Goal: Check status: Check status

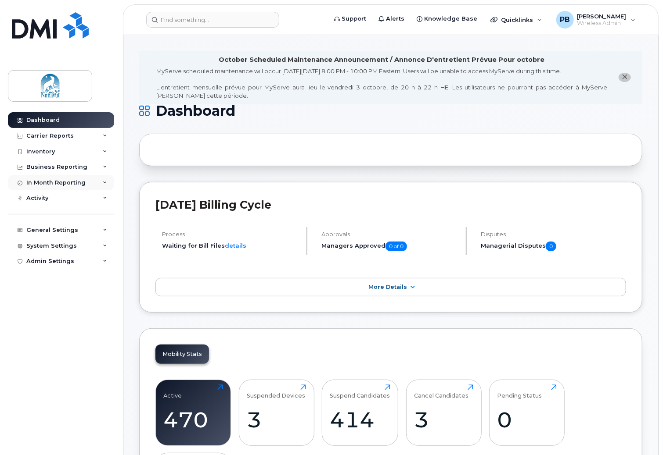
click at [61, 181] on div "In Month Reporting" at bounding box center [55, 182] width 59 height 7
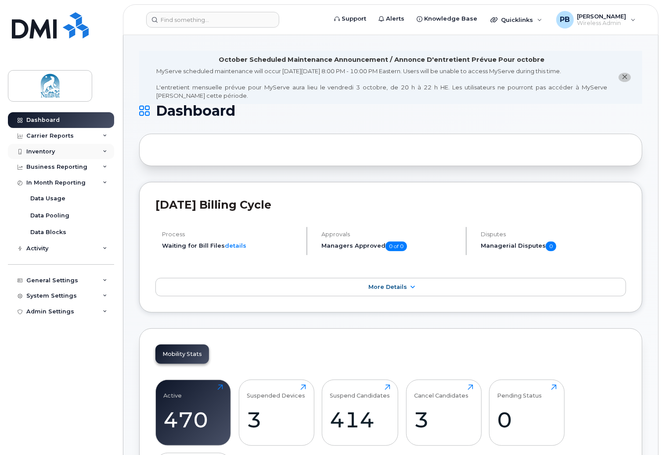
click at [40, 154] on div "Inventory" at bounding box center [40, 151] width 29 height 7
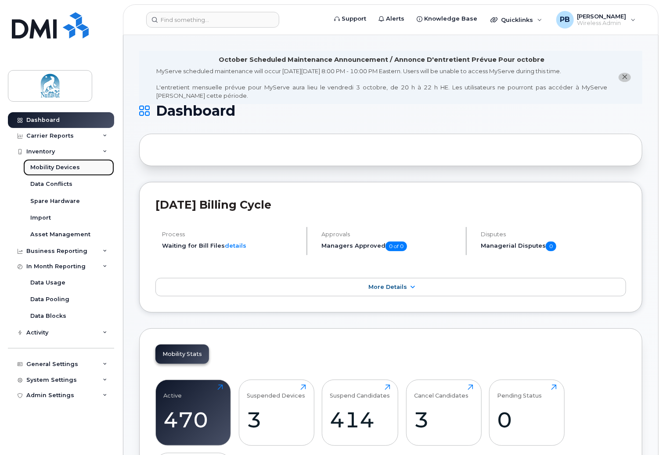
click at [70, 165] on div "Mobility Devices" at bounding box center [55, 168] width 50 height 8
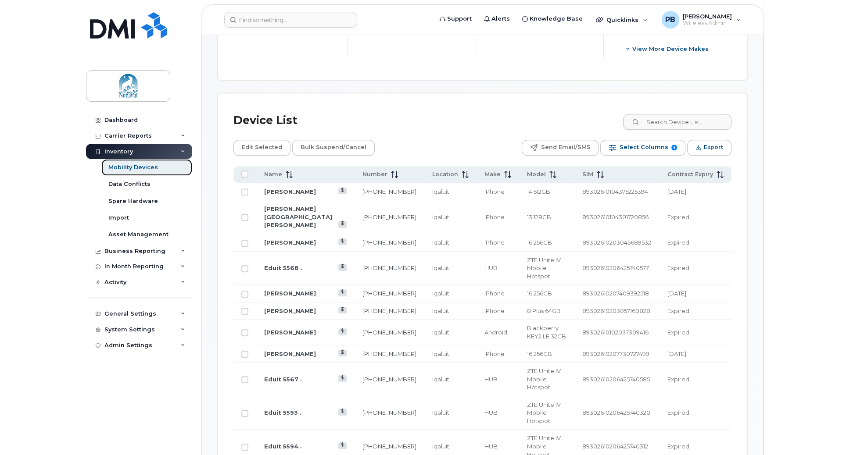
scroll to position [361, 0]
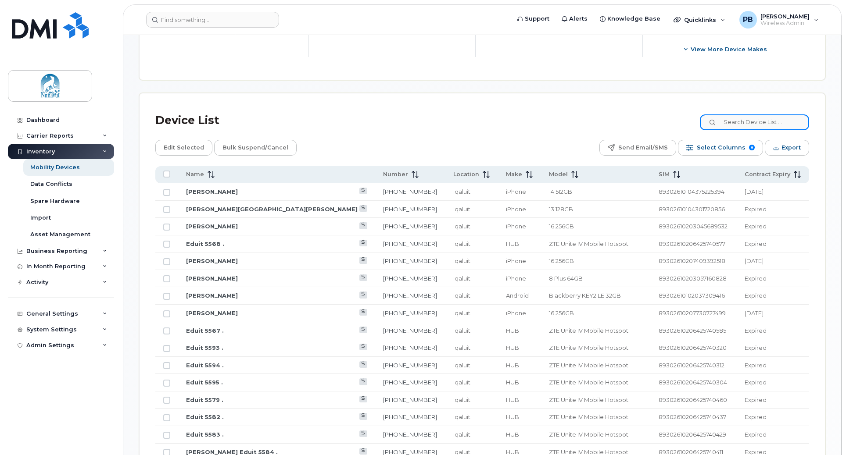
click at [662, 124] on input at bounding box center [754, 123] width 109 height 16
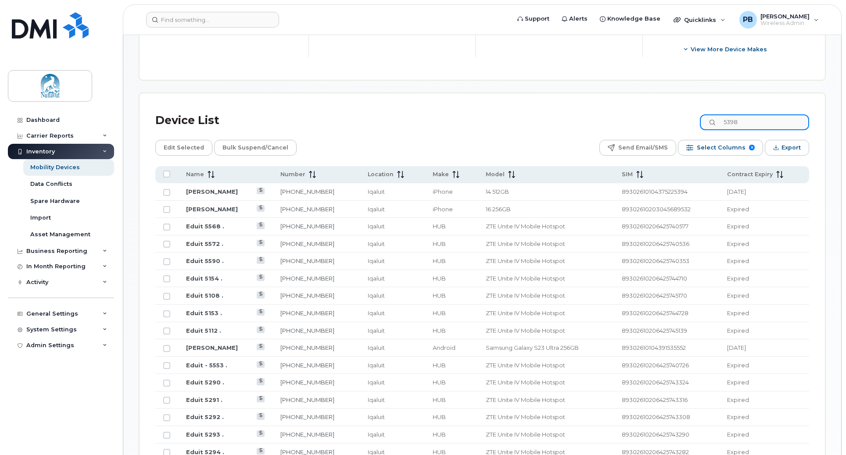
scroll to position [186, 0]
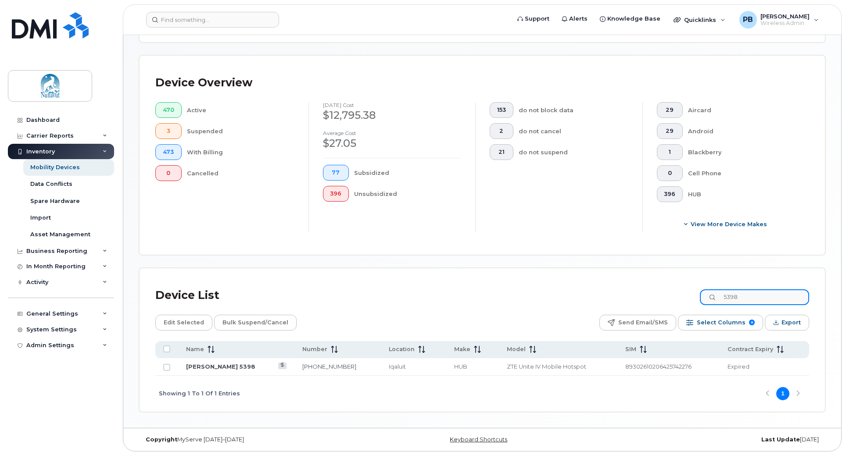
type input "5398"
drag, startPoint x: 218, startPoint y: 364, endPoint x: 317, endPoint y: 394, distance: 103.5
click at [218, 364] on link "[PERSON_NAME] 5398" at bounding box center [220, 366] width 69 height 7
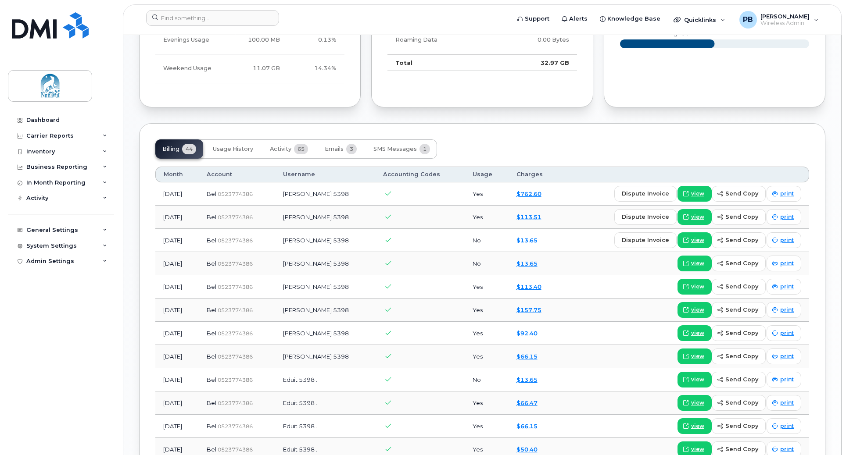
scroll to position [614, 0]
